Goal: Task Accomplishment & Management: Manage account settings

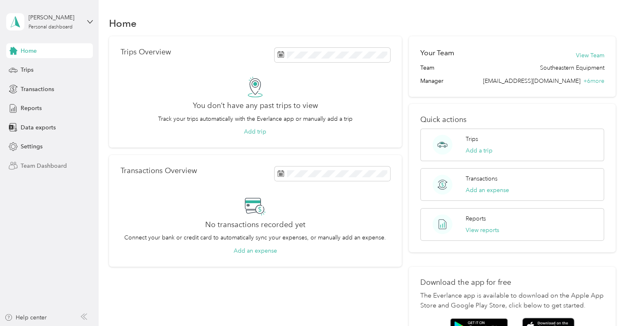
click at [51, 165] on span "Team Dashboard" at bounding box center [44, 166] width 46 height 9
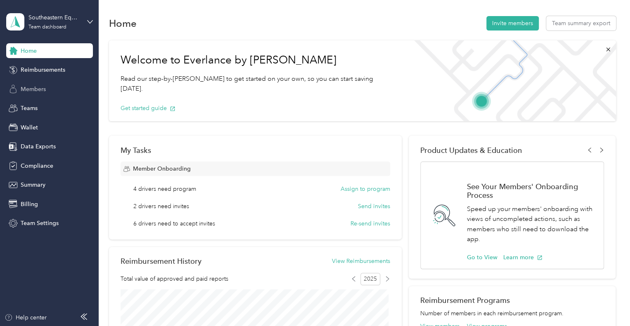
click at [34, 92] on span "Members" at bounding box center [33, 89] width 25 height 9
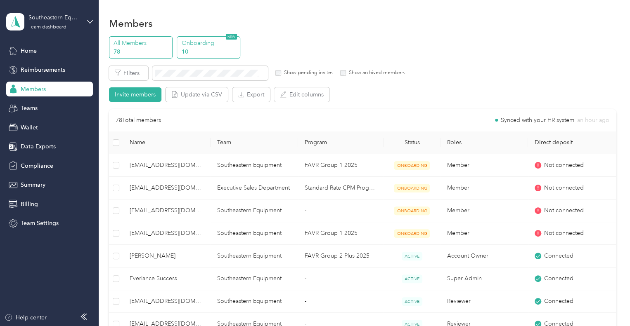
click at [196, 51] on p "10" at bounding box center [210, 51] width 56 height 9
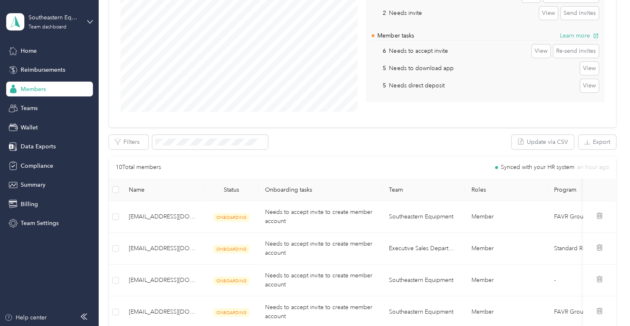
scroll to position [108, 0]
click at [50, 224] on span "Team Settings" at bounding box center [40, 223] width 38 height 9
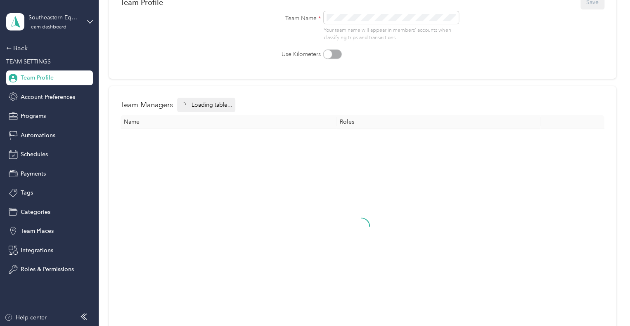
scroll to position [108, 0]
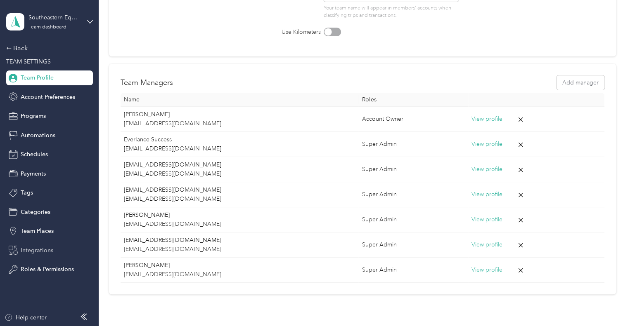
click at [46, 248] on span "Integrations" at bounding box center [37, 250] width 33 height 9
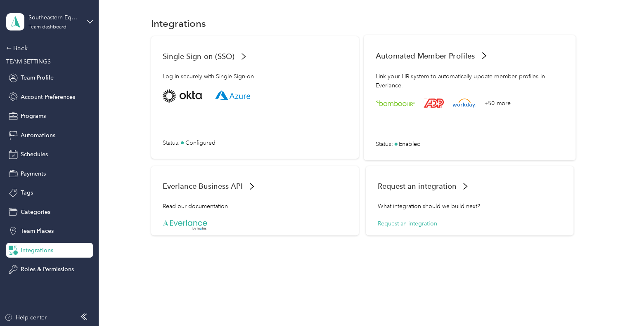
click at [471, 58] on span "Automated Member Profiles" at bounding box center [424, 55] width 99 height 9
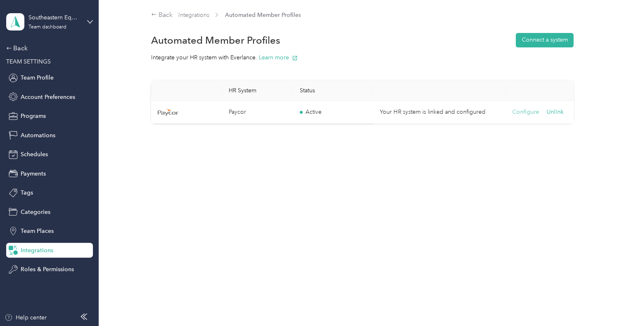
click at [525, 109] on button "Configure" at bounding box center [525, 112] width 27 height 9
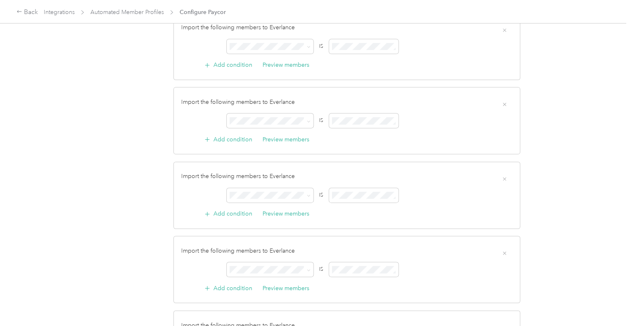
scroll to position [487, 0]
click at [373, 124] on span at bounding box center [363, 120] width 69 height 14
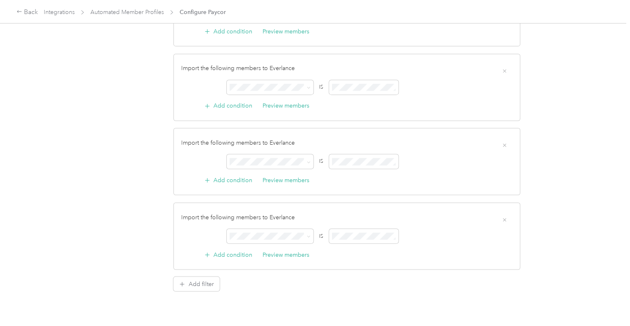
scroll to position [602, 0]
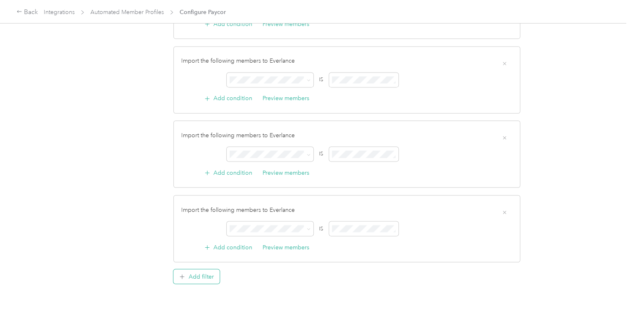
click at [202, 274] on button "Add filter" at bounding box center [196, 276] width 46 height 14
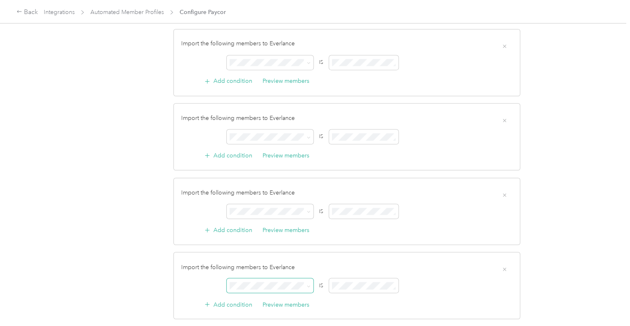
scroll to position [742, 0]
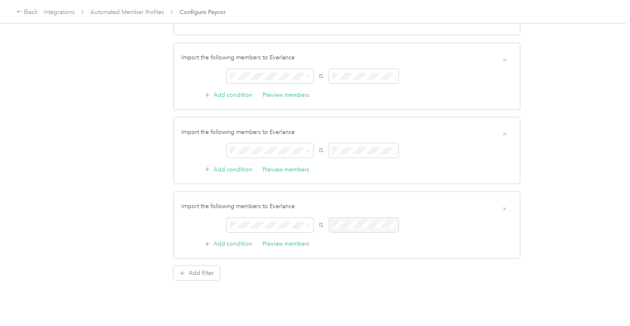
click at [277, 89] on li "Employee" at bounding box center [269, 87] width 87 height 14
click at [293, 218] on span at bounding box center [269, 225] width 87 height 14
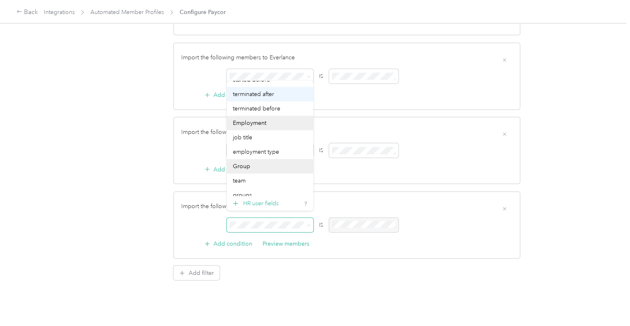
scroll to position [0, 0]
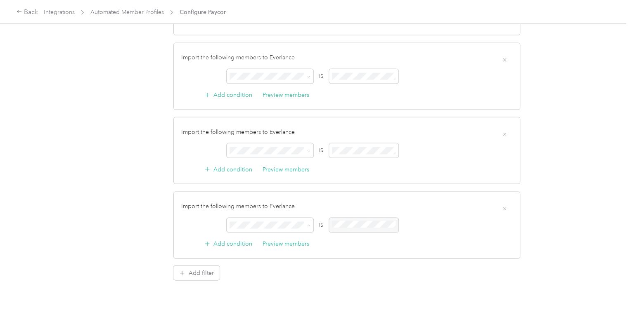
click at [505, 206] on icon "button" at bounding box center [504, 209] width 6 height 6
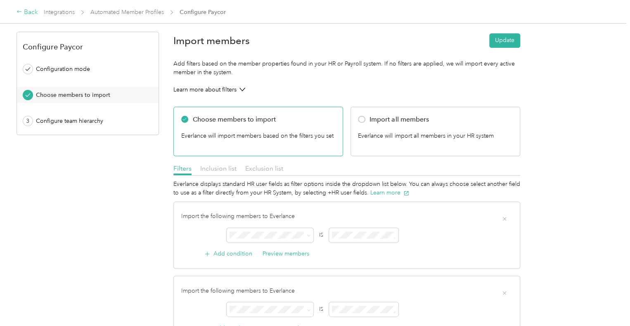
click at [28, 15] on div "Back" at bounding box center [27, 12] width 21 height 10
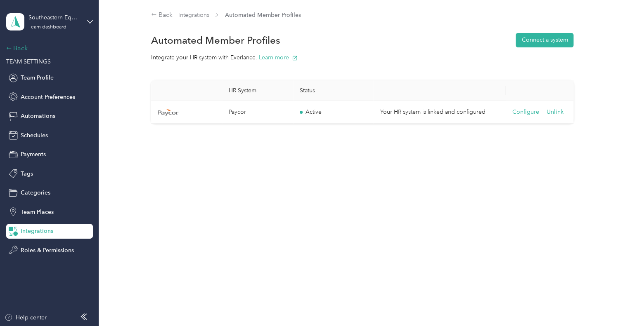
click at [18, 47] on div "Back" at bounding box center [47, 48] width 83 height 10
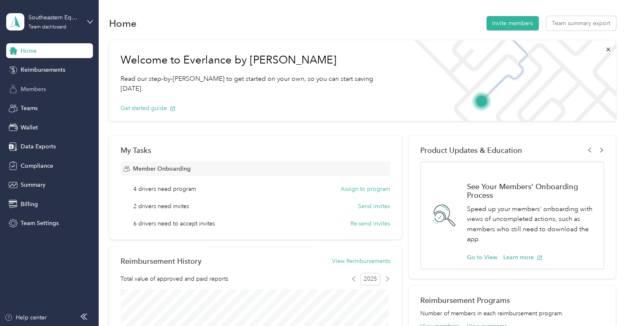
click at [33, 91] on span "Members" at bounding box center [33, 89] width 25 height 9
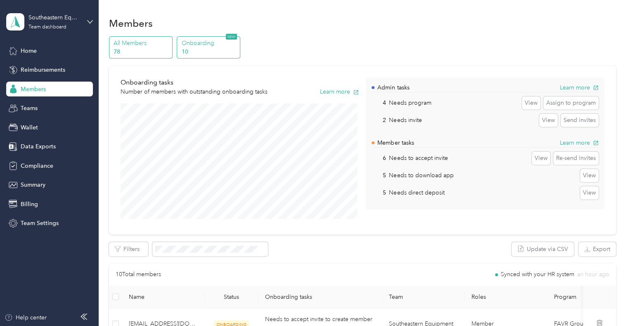
click at [156, 52] on p "78" at bounding box center [141, 51] width 56 height 9
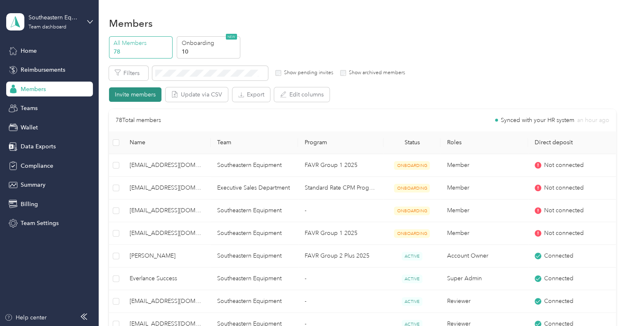
click at [140, 97] on button "Invite members" at bounding box center [135, 94] width 52 height 14
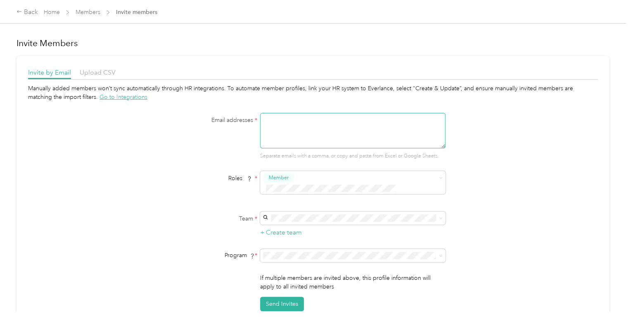
click at [311, 133] on textarea at bounding box center [352, 130] width 185 height 35
type textarea "[EMAIL_ADDRESS][DOMAIN_NAME]"
click at [369, 212] on span at bounding box center [352, 218] width 185 height 13
click at [342, 226] on div "Southeastern Equipment [PERSON_NAME] +6 more" at bounding box center [351, 226] width 174 height 19
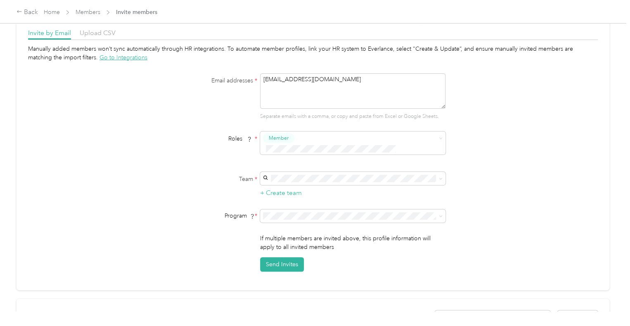
scroll to position [44, 0]
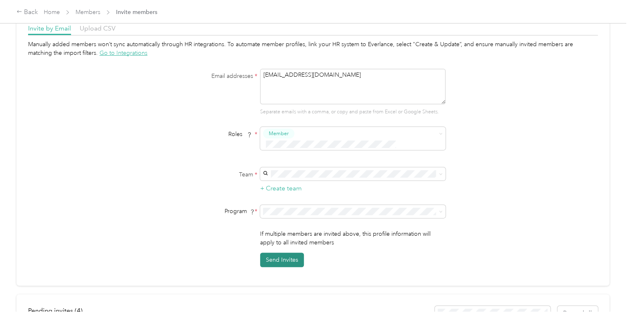
click at [277, 253] on button "Send Invites" at bounding box center [282, 260] width 44 height 14
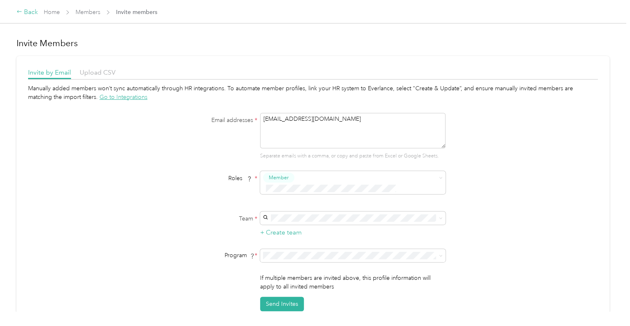
click at [31, 11] on div "Back" at bounding box center [27, 12] width 21 height 10
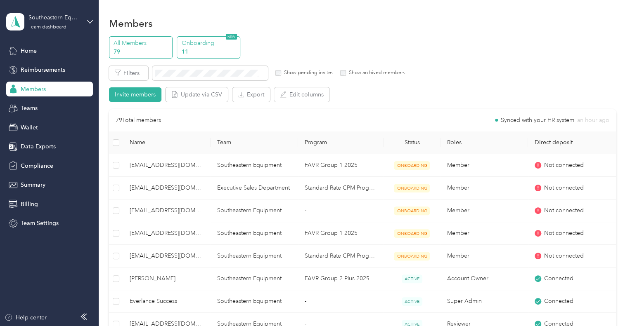
click at [230, 52] on p "11" at bounding box center [210, 51] width 56 height 9
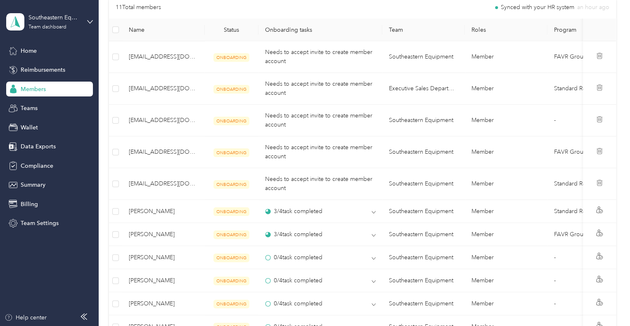
scroll to position [267, 0]
